Goal: Navigation & Orientation: Find specific page/section

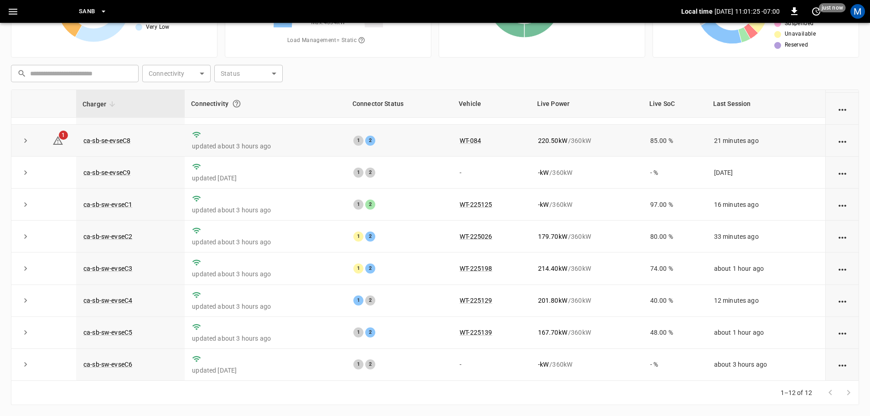
scroll to position [35, 0]
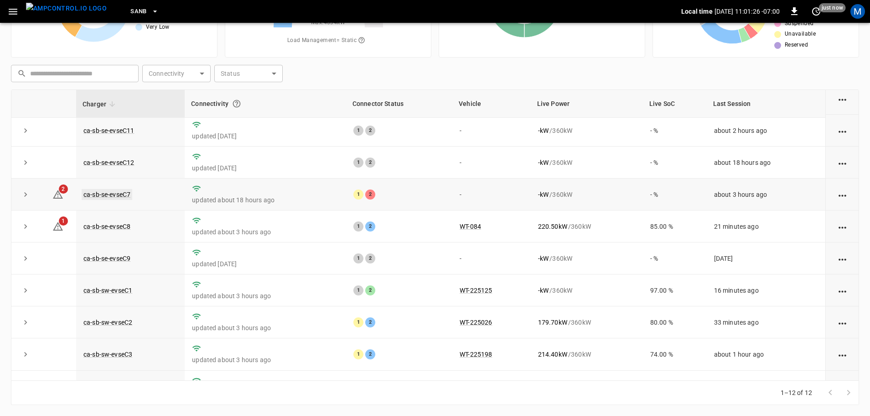
click at [117, 194] on link "ca-sb-se-evseC7" at bounding box center [107, 194] width 51 height 11
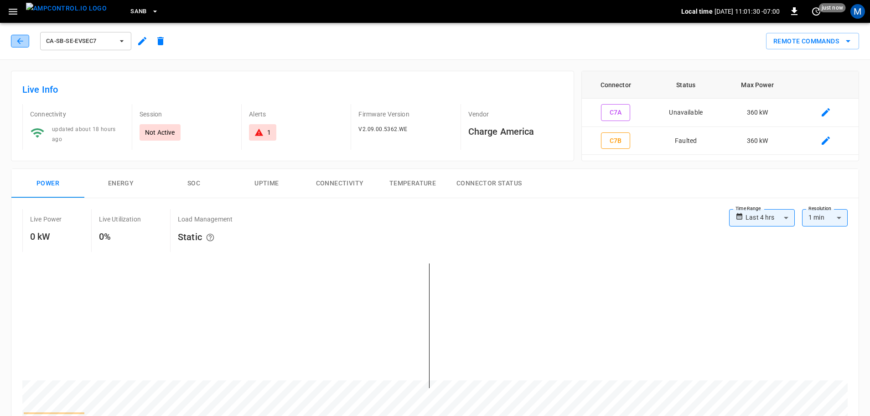
click at [22, 40] on icon "button" at bounding box center [20, 40] width 9 height 9
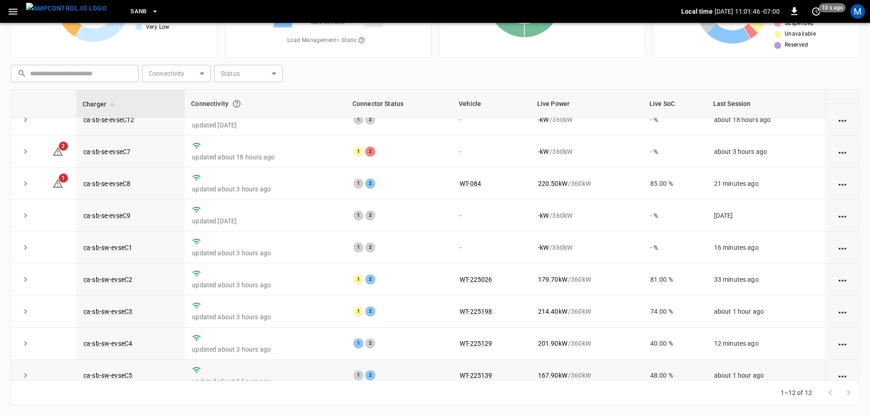
scroll to position [126, 0]
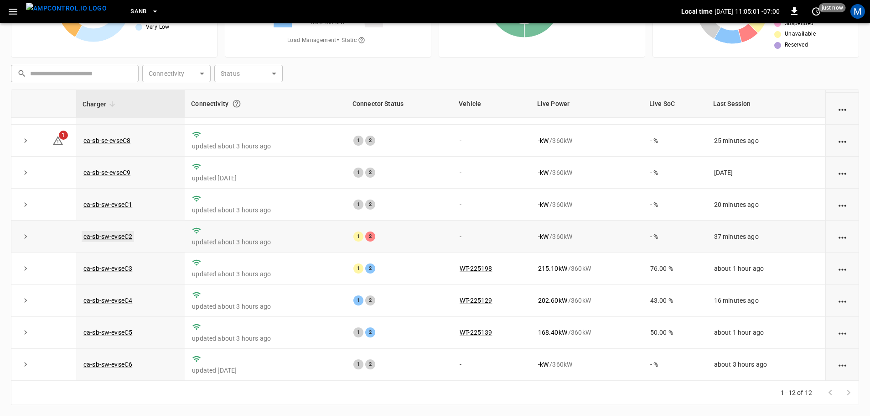
click at [119, 236] on link "ca-sb-sw-evseC2" at bounding box center [108, 236] width 52 height 11
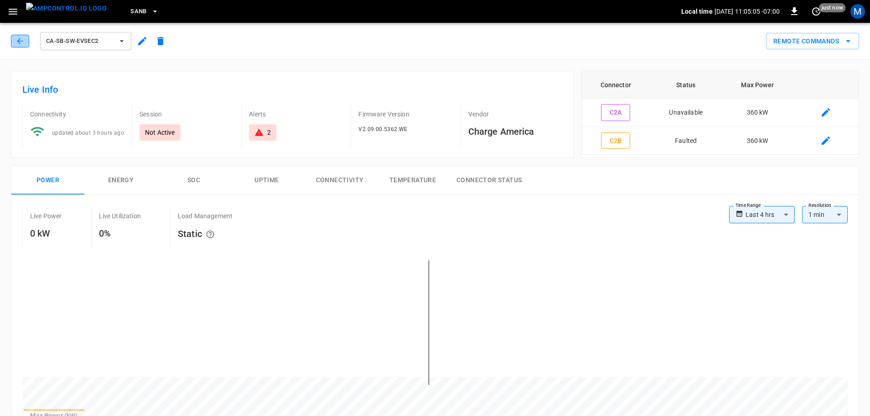
click at [18, 41] on icon "button" at bounding box center [20, 41] width 6 height 6
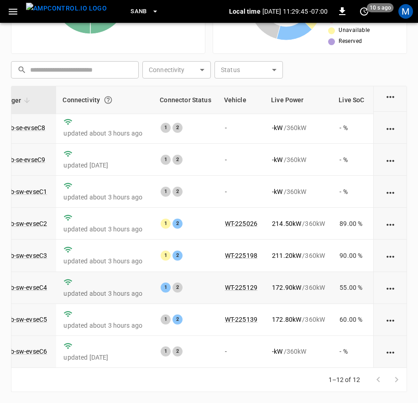
scroll to position [141, 85]
